Goal: Information Seeking & Learning: Learn about a topic

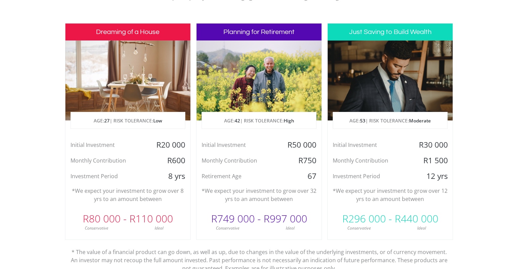
scroll to position [341, 0]
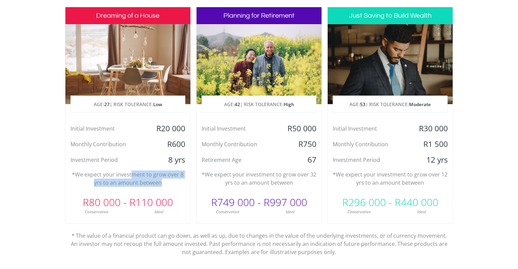
drag, startPoint x: 167, startPoint y: 181, endPoint x: 132, endPoint y: 179, distance: 35.2
click at [132, 179] on p "*We expect your investment to grow over 8 yrs to an amount between" at bounding box center [128, 179] width 115 height 16
click at [134, 179] on p "*We expect your investment to grow over 8 yrs to an amount between" at bounding box center [128, 179] width 115 height 16
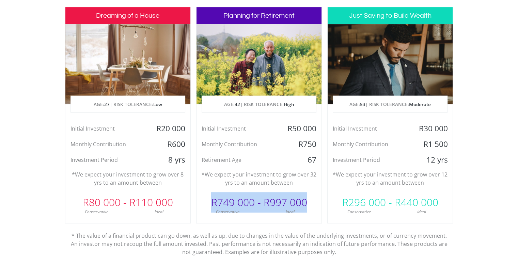
drag, startPoint x: 292, startPoint y: 182, endPoint x: 322, endPoint y: 201, distance: 35.8
click at [322, 201] on div "Dreaming of a House AGE: [DEMOGRAPHIC_DATA] | RISK TOLERANCE: Low Initial Inves…" at bounding box center [259, 134] width 388 height 255
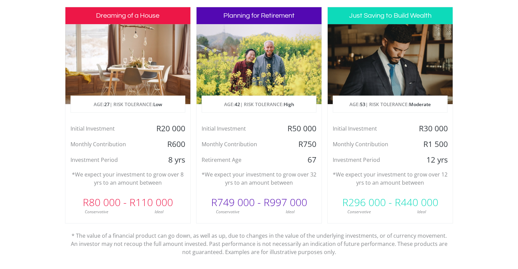
click at [362, 189] on div "Just Saving to Build Wealth AGE: [DEMOGRAPHIC_DATA] | RISK TOLERANCE: Moderate …" at bounding box center [390, 115] width 126 height 217
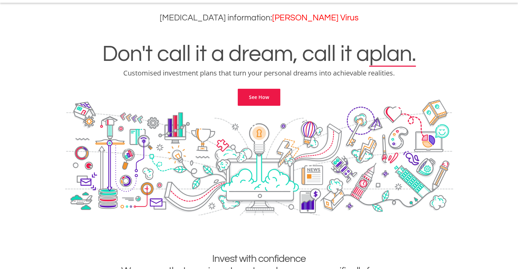
scroll to position [0, 0]
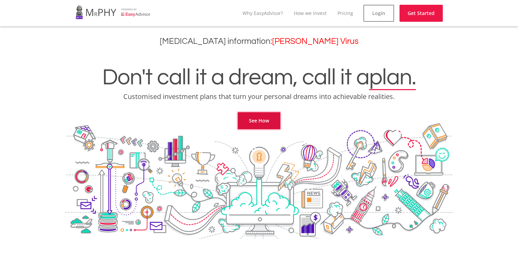
click at [264, 122] on link "See How" at bounding box center [259, 120] width 43 height 17
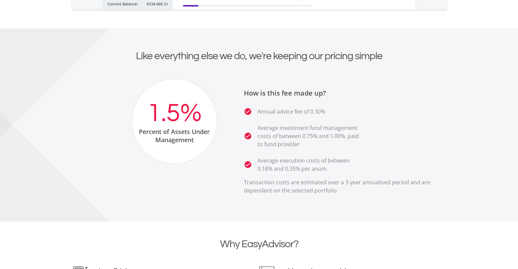
scroll to position [1230, 0]
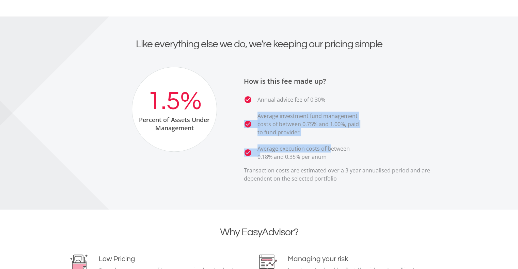
drag, startPoint x: 328, startPoint y: 98, endPoint x: 331, endPoint y: 142, distance: 44.0
click at [331, 142] on ul "check_circle Annual advice fee of 0.30% check_circle Average investment fund ma…" at bounding box center [346, 127] width 204 height 65
click at [331, 141] on ul "check_circle Annual advice fee of 0.30% check_circle Average investment fund ma…" at bounding box center [346, 127] width 204 height 65
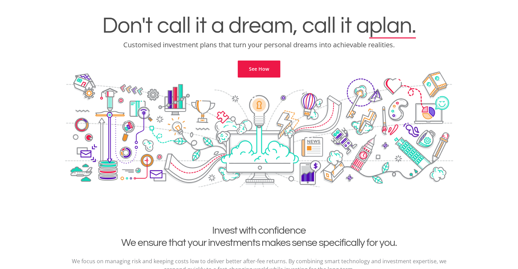
scroll to position [0, 0]
